Goal: Task Accomplishment & Management: Use online tool/utility

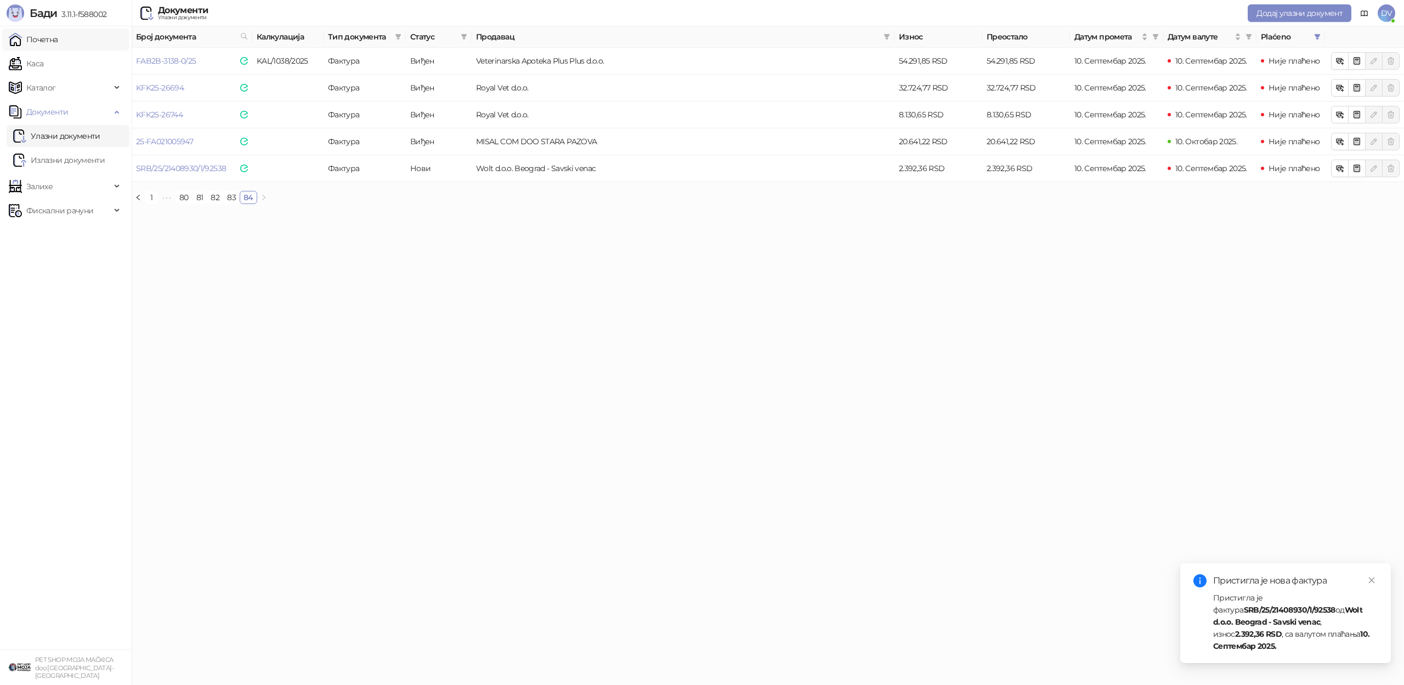
click at [53, 37] on link "Почетна" at bounding box center [33, 40] width 49 height 22
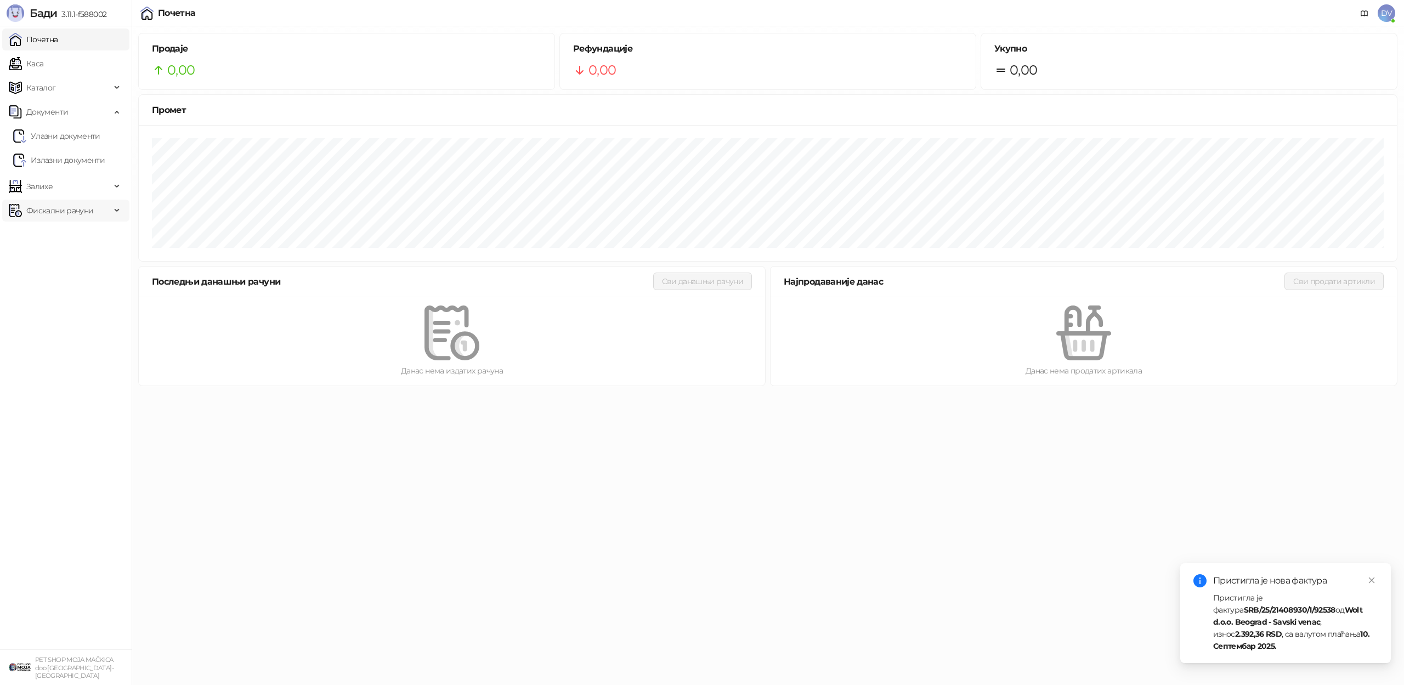
click at [78, 218] on span "Фискални рачуни" at bounding box center [59, 211] width 67 height 22
click at [67, 258] on link "По данима" at bounding box center [42, 259] width 58 height 22
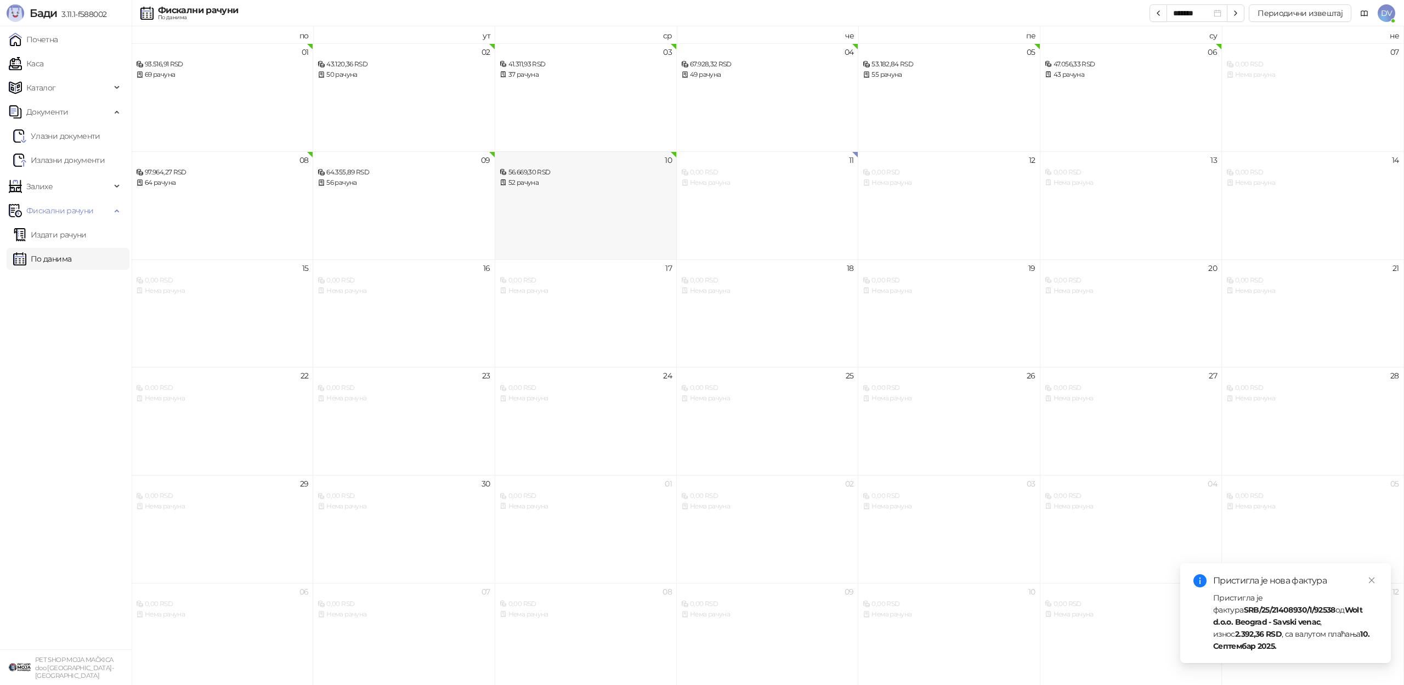
click at [542, 175] on div "56.669,30 RSD" at bounding box center [586, 172] width 172 height 10
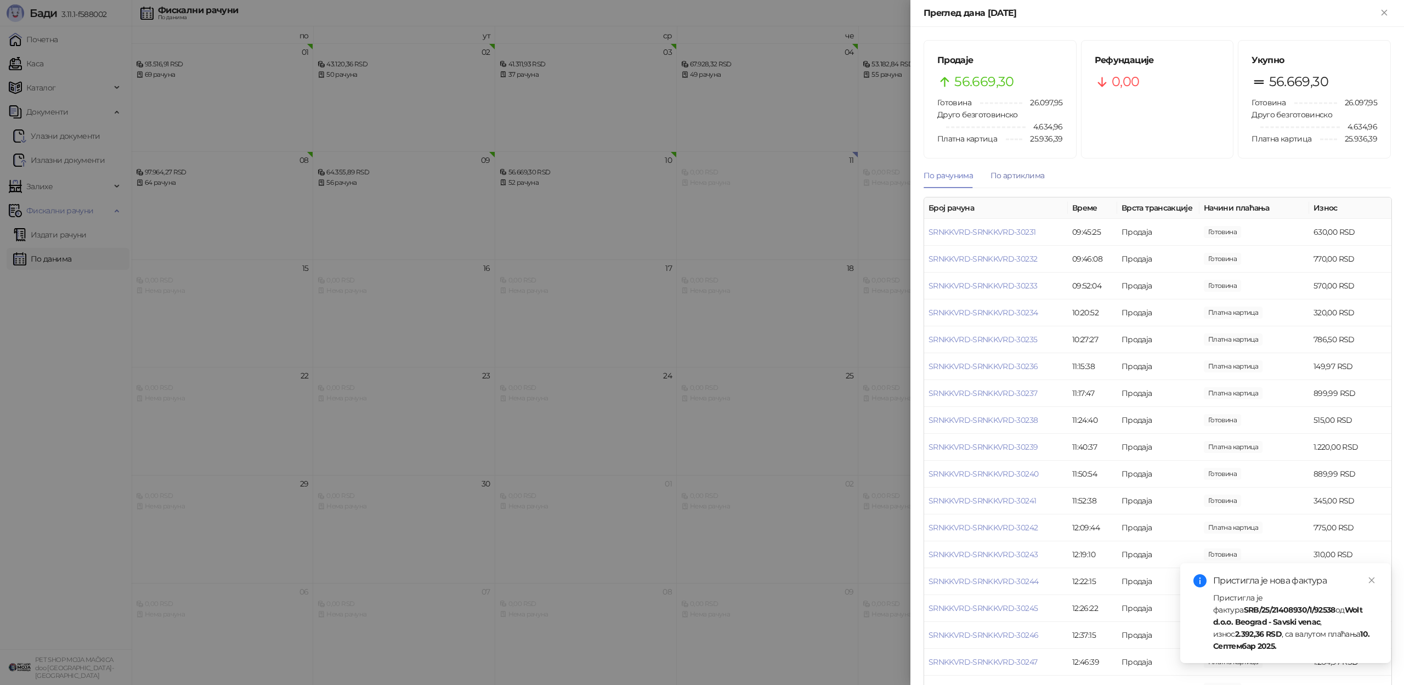
click at [1021, 175] on div "По артиклима" at bounding box center [1018, 175] width 54 height 12
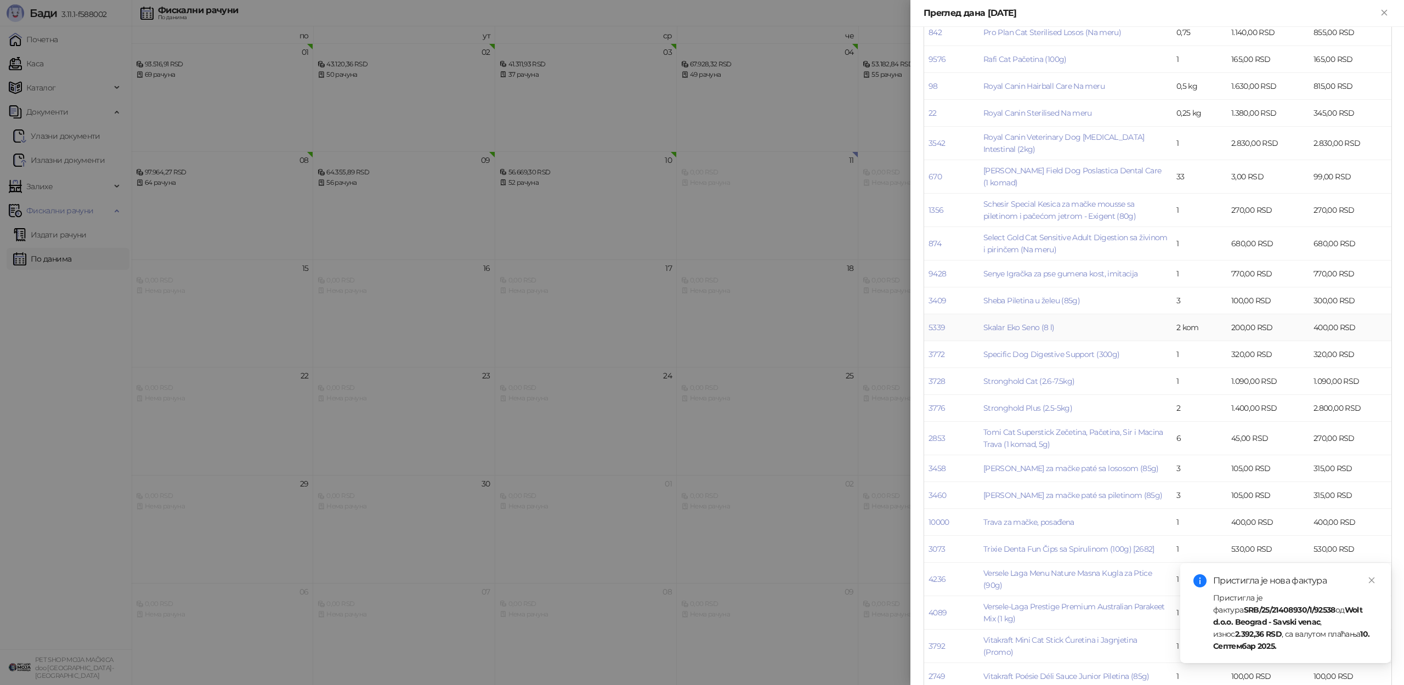
scroll to position [2888, 0]
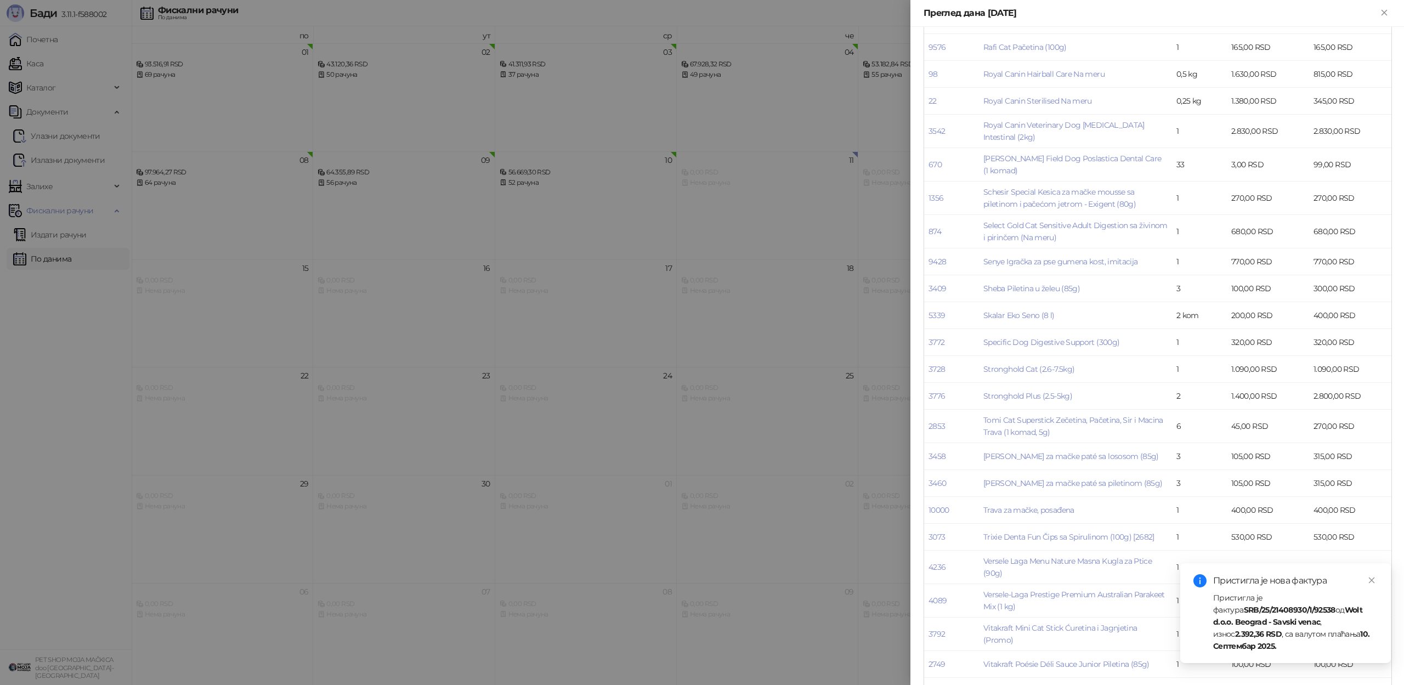
click at [749, 316] on div at bounding box center [702, 342] width 1404 height 685
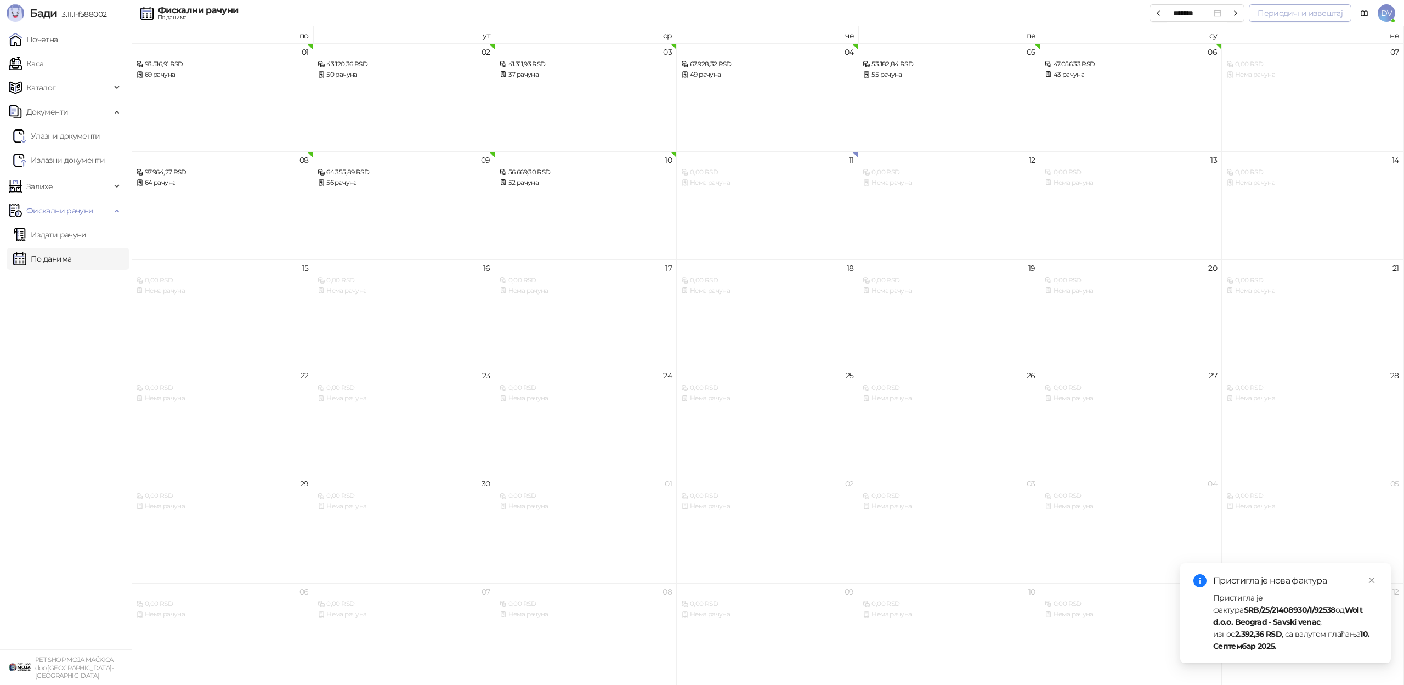
click at [1298, 14] on button "Периодични извештај" at bounding box center [1300, 13] width 103 height 18
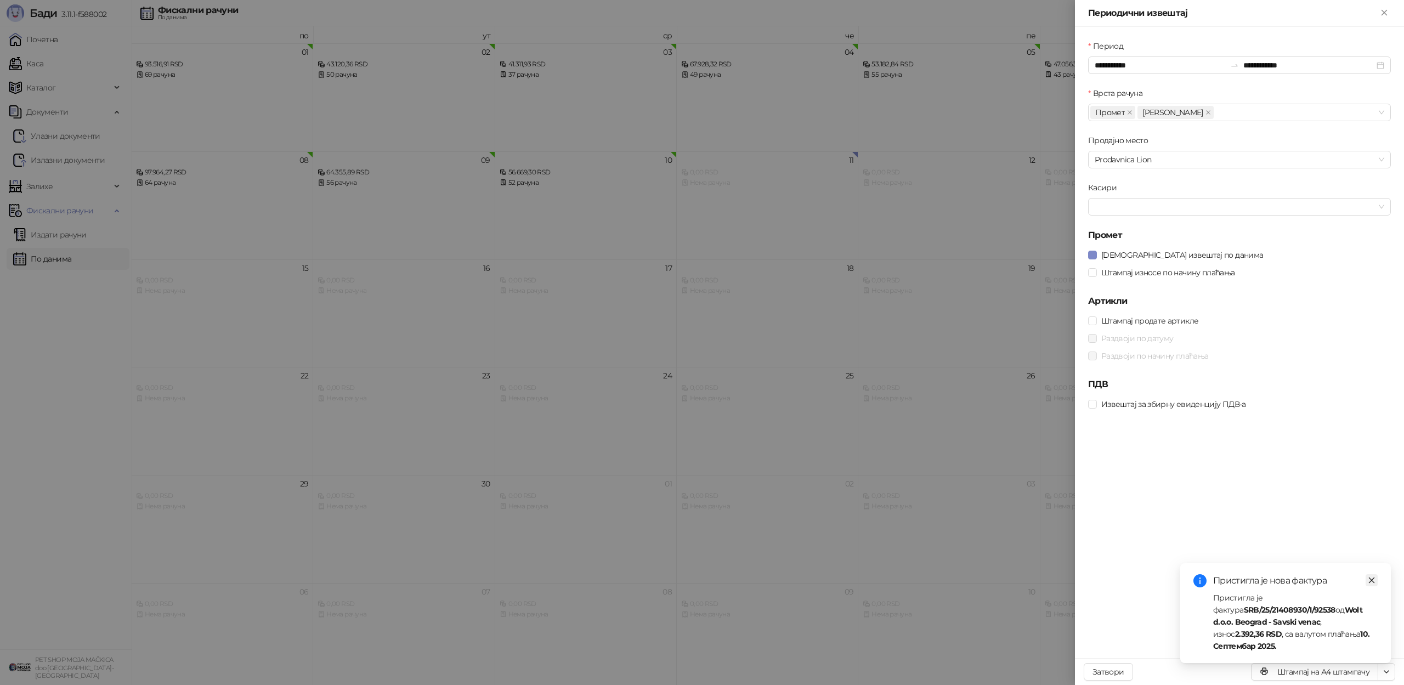
click at [1372, 586] on link "Close" at bounding box center [1372, 580] width 12 height 12
click at [1145, 249] on span "[DEMOGRAPHIC_DATA] извештај по данима" at bounding box center [1182, 255] width 171 height 12
click at [1145, 267] on span "Штампај износе по начину плаћања" at bounding box center [1168, 273] width 143 height 12
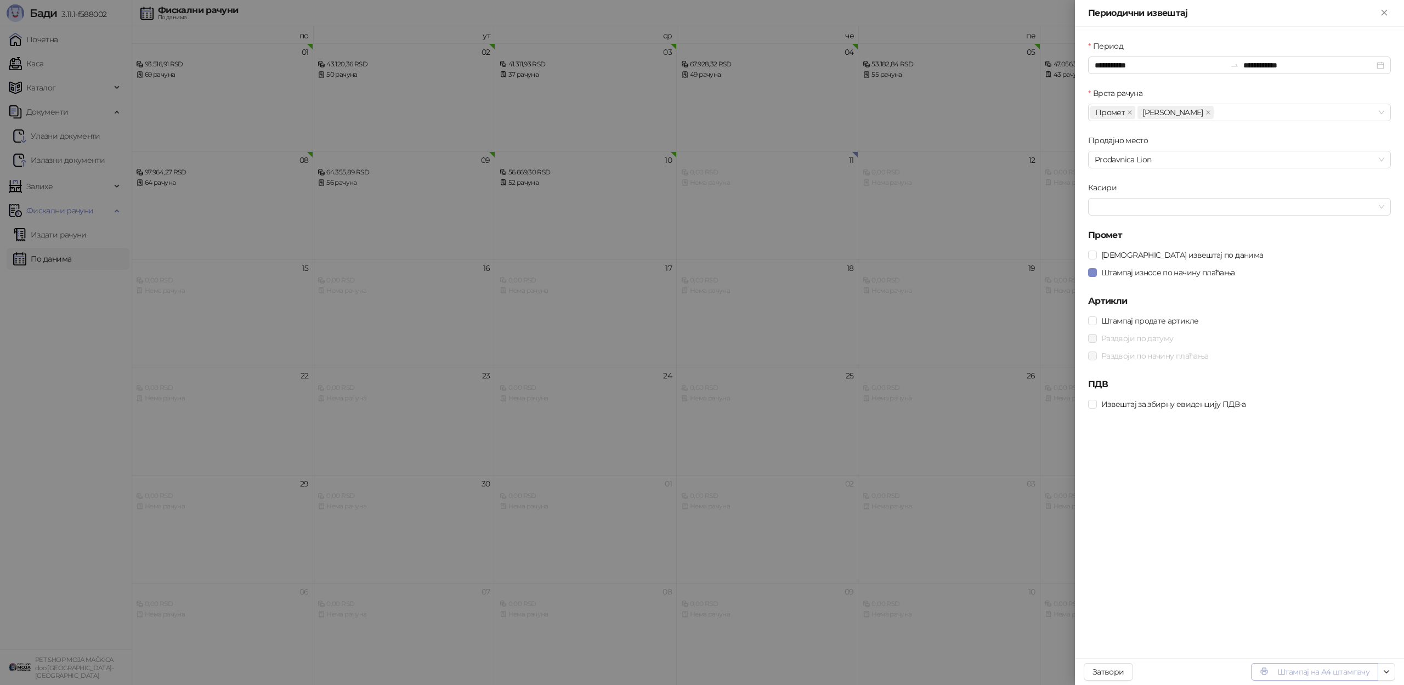
click at [1328, 674] on button "Штампај на А4 штампачу" at bounding box center [1314, 672] width 127 height 18
click at [906, 589] on div at bounding box center [702, 342] width 1404 height 685
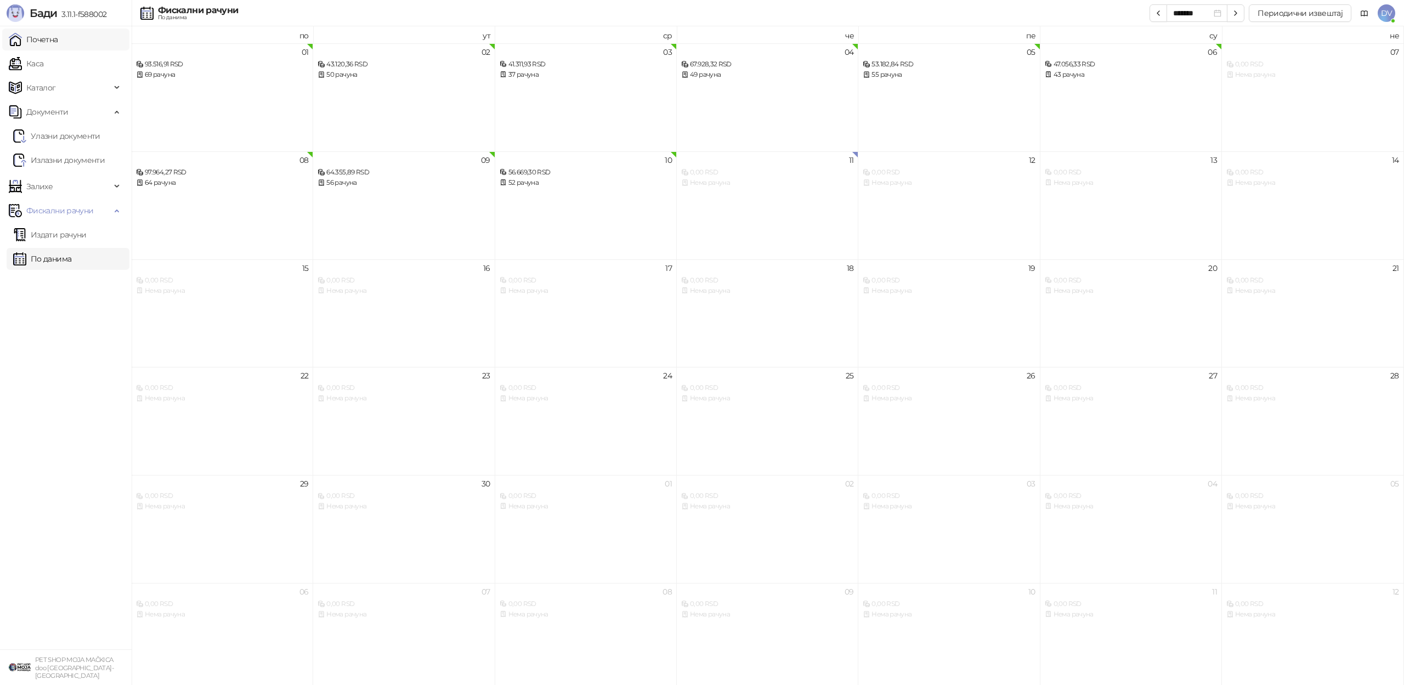
click at [50, 42] on link "Почетна" at bounding box center [33, 40] width 49 height 22
